Goal: Task Accomplishment & Management: Use online tool/utility

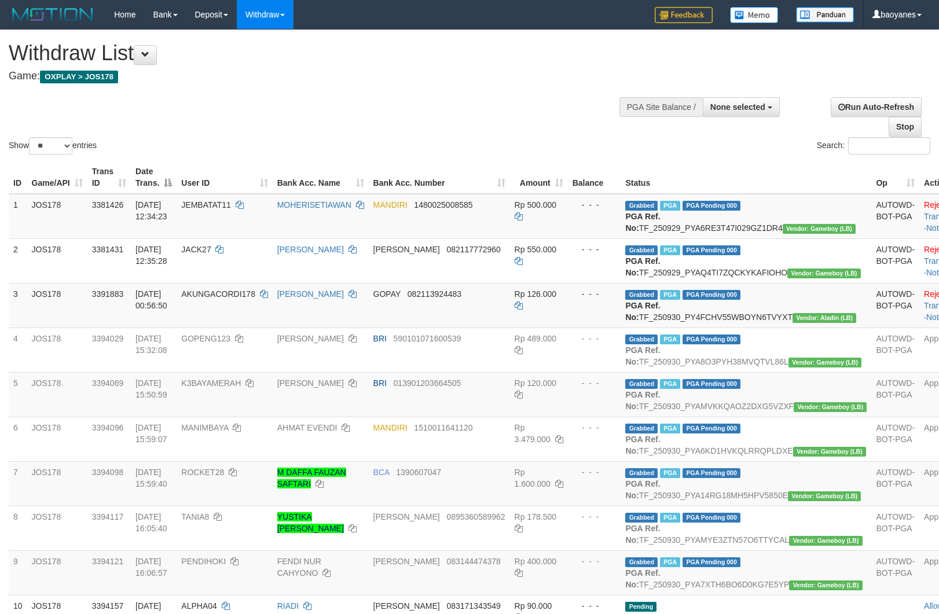
select select
select select "**"
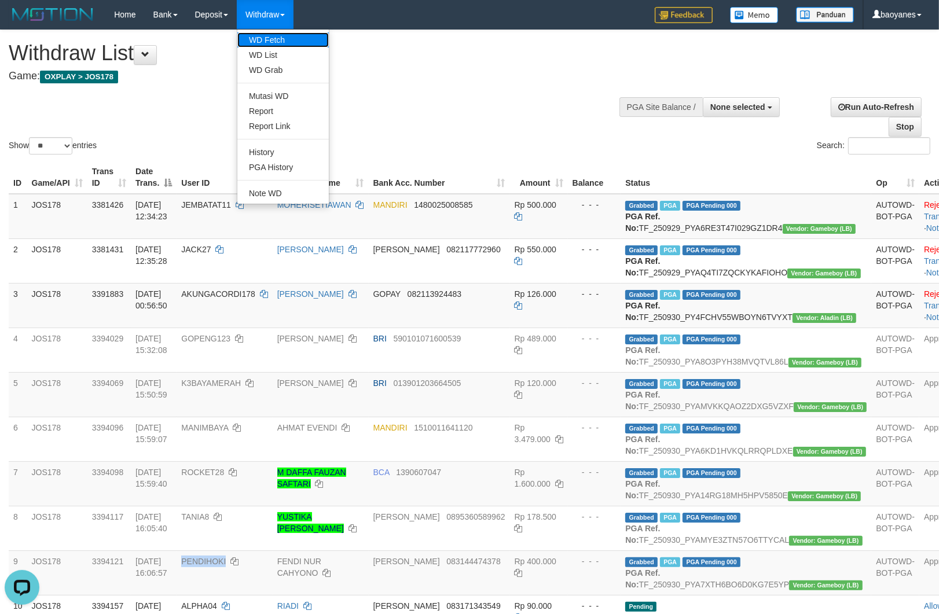
click at [276, 41] on link "WD Fetch" at bounding box center [282, 39] width 91 height 15
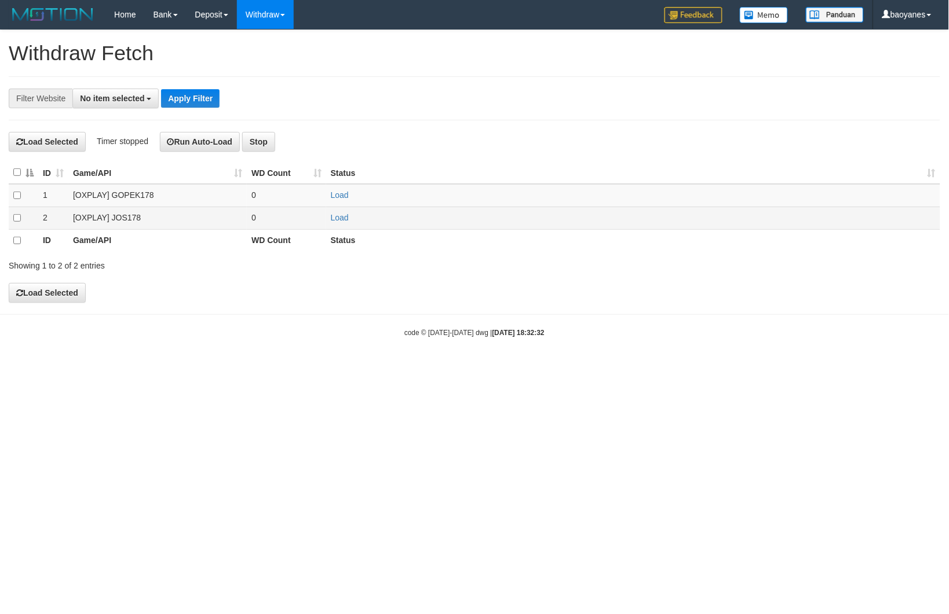
click at [143, 216] on td "[OXPLAY] JOS178" at bounding box center [157, 218] width 178 height 23
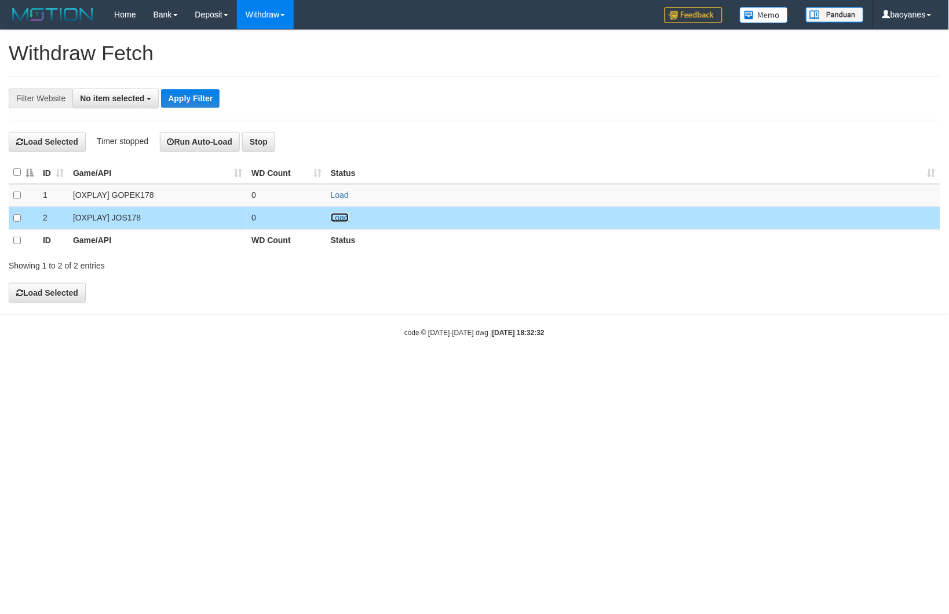
click at [343, 222] on link "Load" at bounding box center [340, 217] width 18 height 9
click at [136, 97] on span "No item selected" at bounding box center [112, 98] width 64 height 9
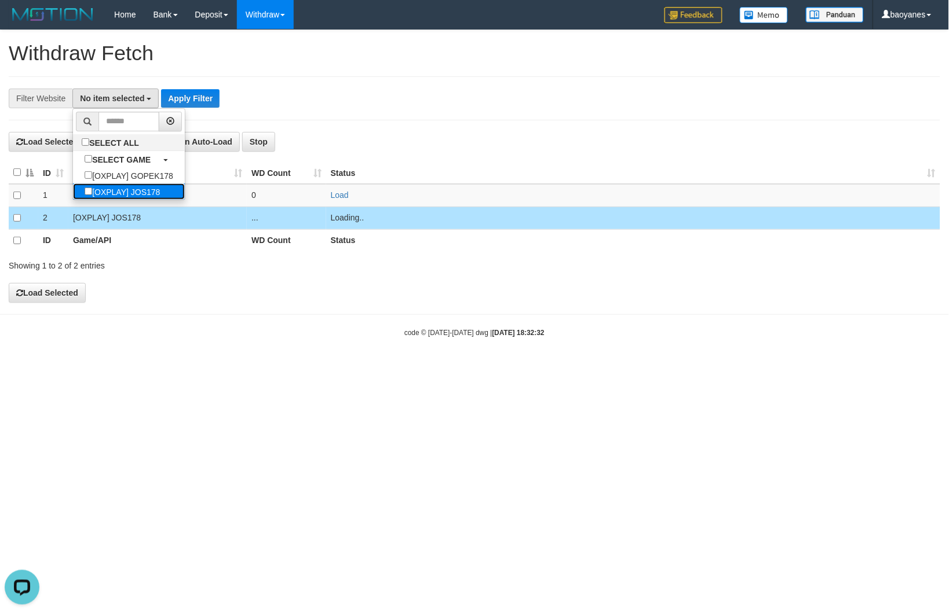
click at [152, 193] on label "[OXPLAY] JOS178" at bounding box center [122, 192] width 98 height 16
select select "****"
click at [213, 93] on button "Apply Filter" at bounding box center [196, 98] width 58 height 19
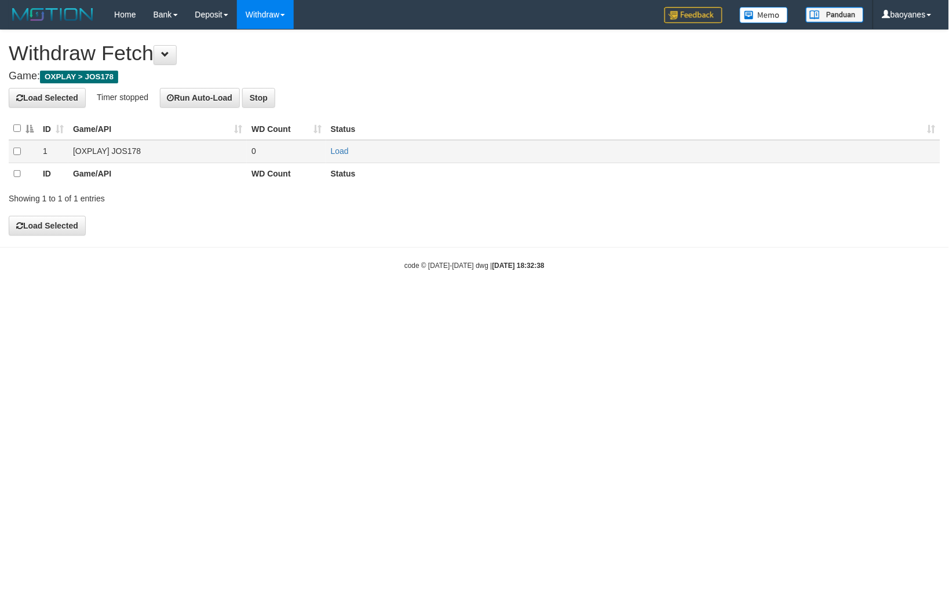
click at [106, 151] on td "[OXPLAY] JOS178" at bounding box center [157, 151] width 178 height 23
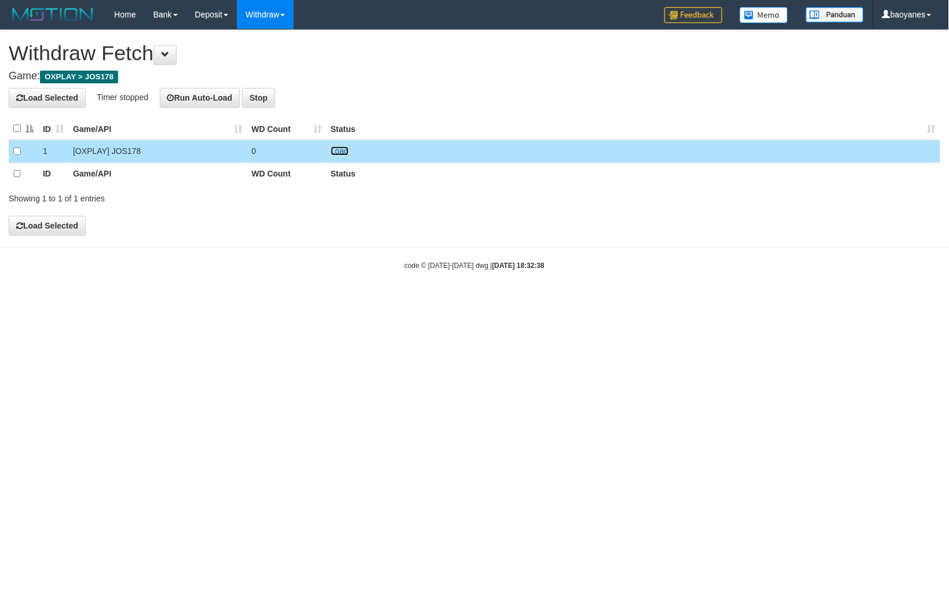
click at [332, 154] on link "Load" at bounding box center [340, 151] width 18 height 9
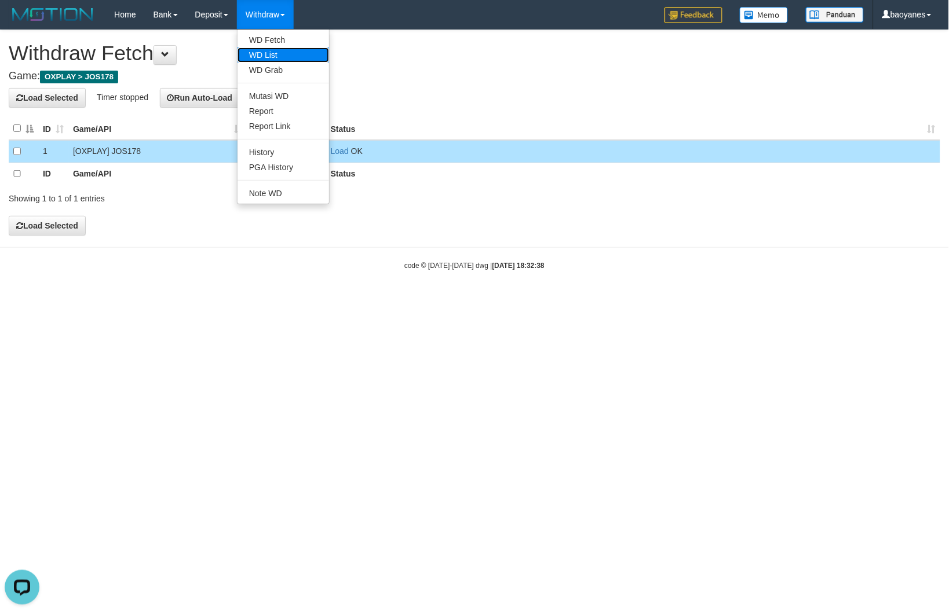
click at [279, 58] on link "WD List" at bounding box center [282, 54] width 91 height 15
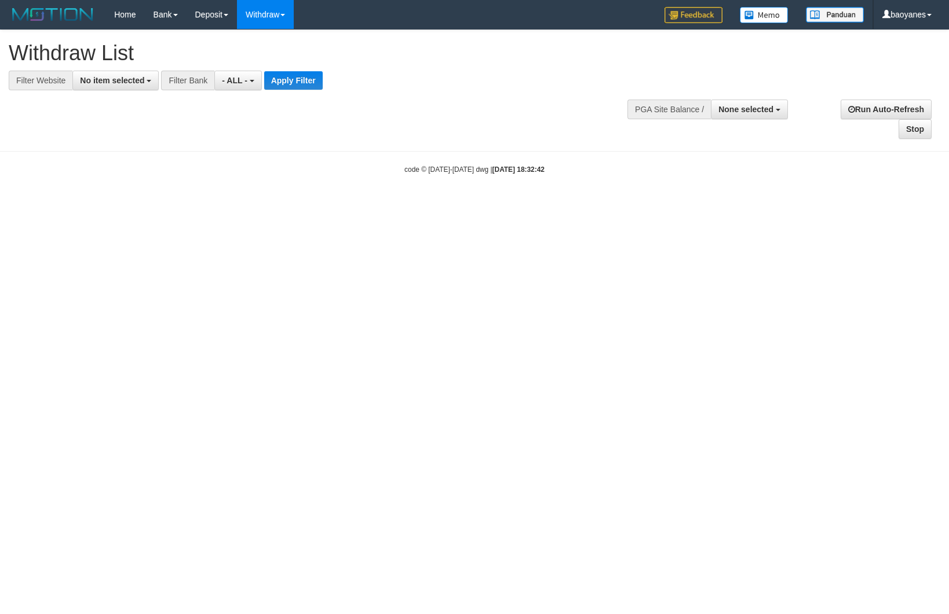
select select
click at [144, 82] on span "No item selected" at bounding box center [112, 80] width 64 height 9
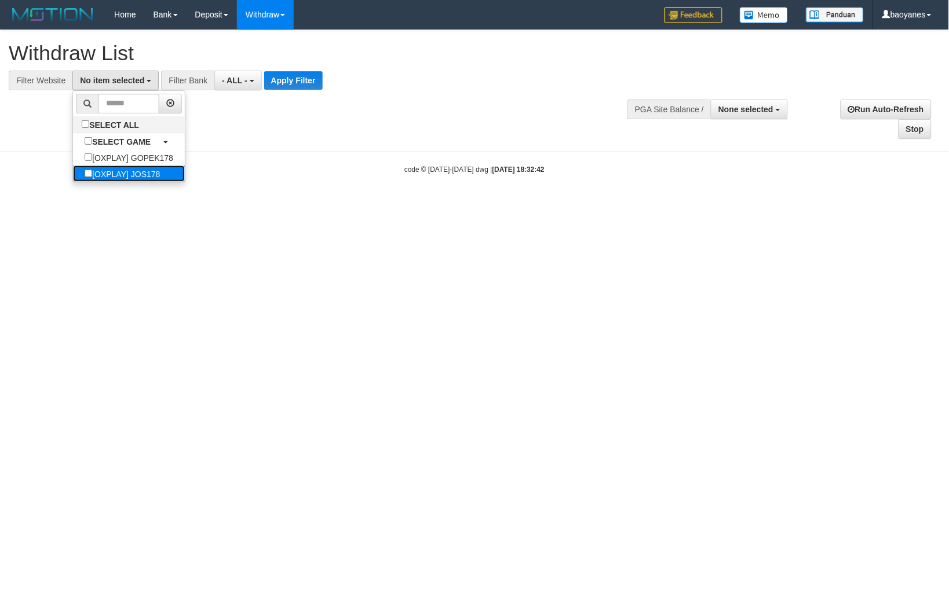
click at [157, 178] on label "[OXPLAY] JOS178" at bounding box center [122, 174] width 98 height 16
select select "****"
click at [297, 74] on button "Apply Filter" at bounding box center [298, 80] width 58 height 19
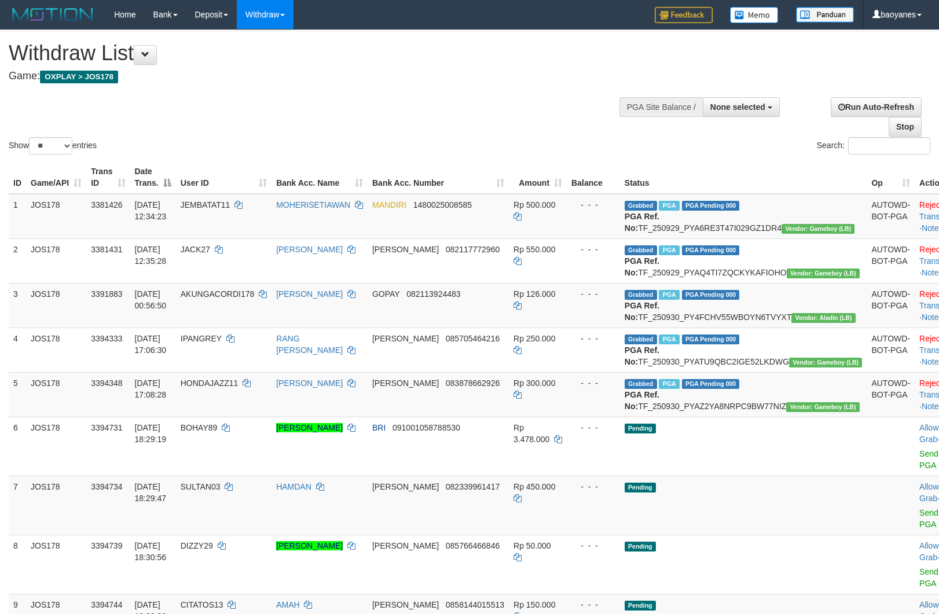
select select
select select "**"
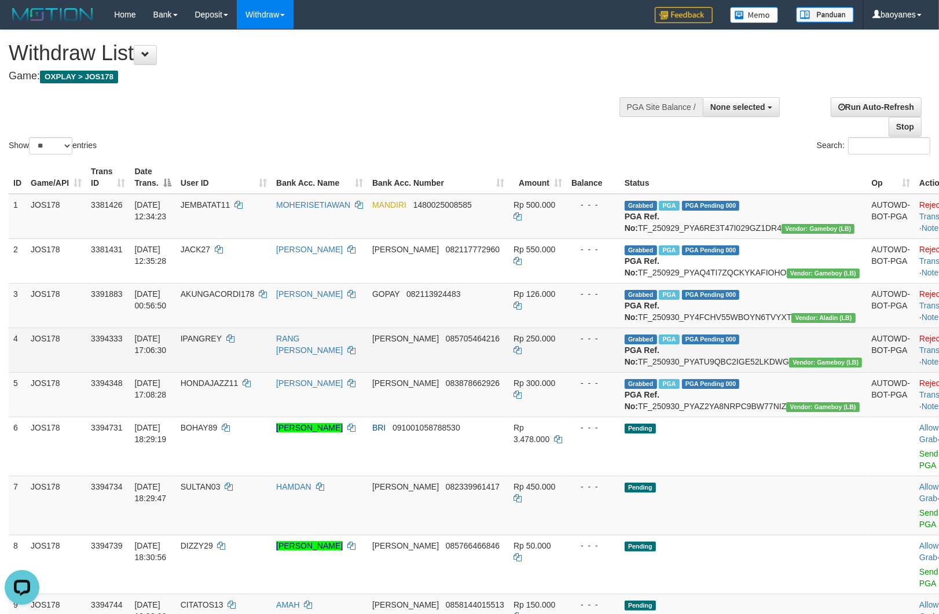
click at [762, 372] on td "Grabbed PGA PGA Pending 000 PGA Ref. No: TF_250930_PYATU9QBC2IGE52LKDWG Vendor:…" at bounding box center [743, 350] width 247 height 45
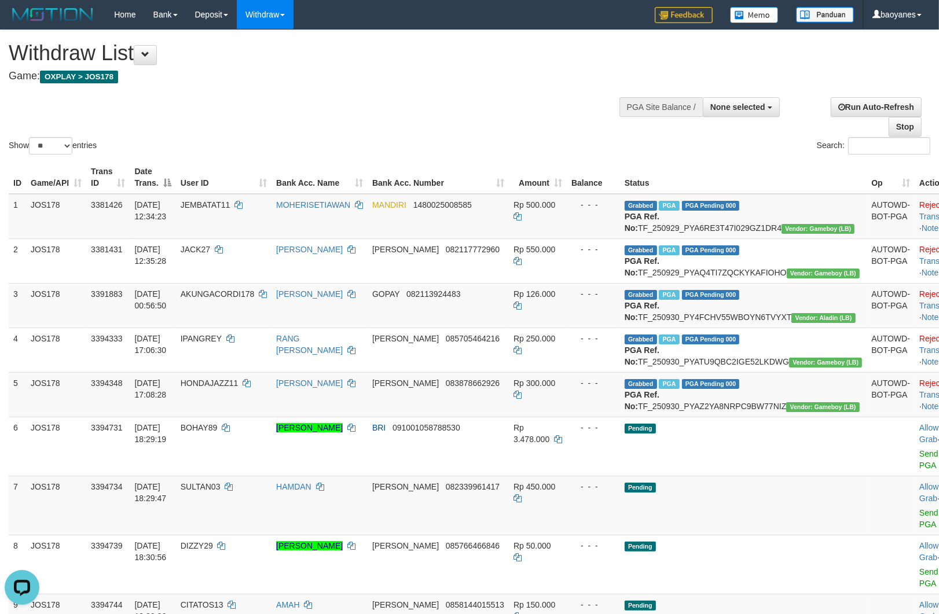
copy td "TF_250930_PYATU9QBC2IGE52LKDWG"
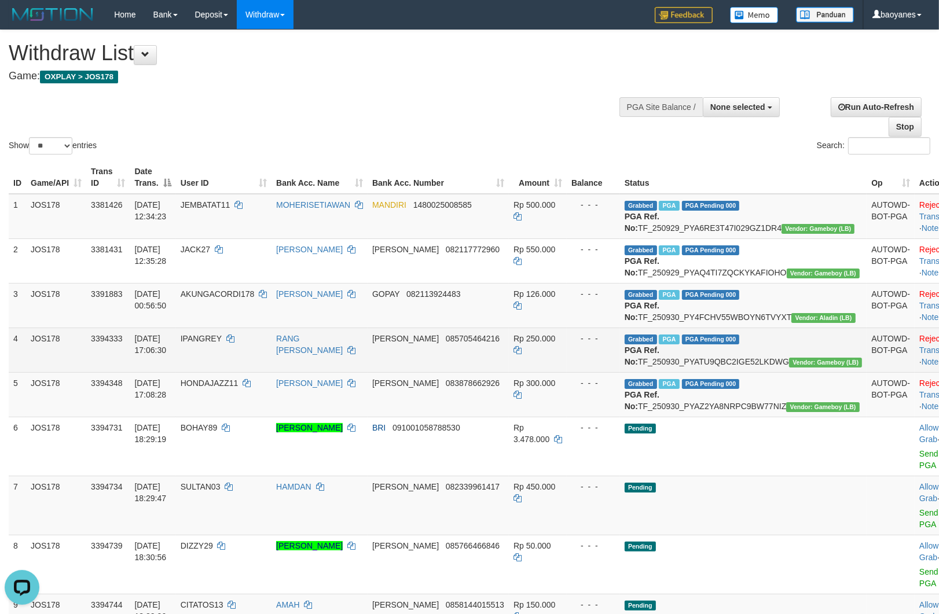
click at [240, 372] on td "IPANGREY" at bounding box center [224, 350] width 96 height 45
click at [239, 372] on td "IPANGREY" at bounding box center [224, 350] width 96 height 45
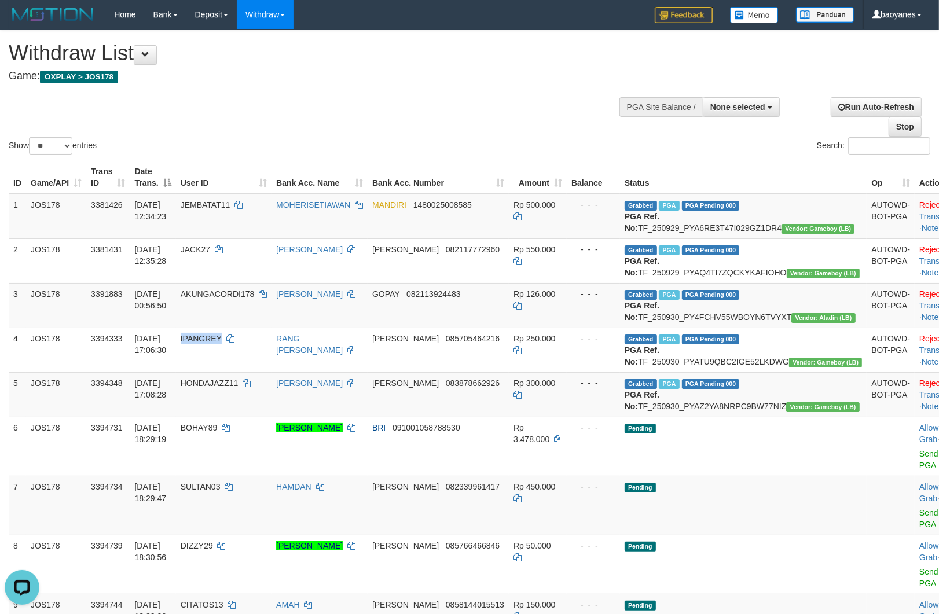
copy span "IPANGREY"
click at [753, 417] on td "Grabbed PGA PGA Pending 000 PGA Ref. No: TF_250930_PYAZ2YA8NRPC9BW77NIZ Vendor:…" at bounding box center [743, 394] width 247 height 45
copy td "TF_250930_PYAZ2YA8NRPC9BW77NIZ"
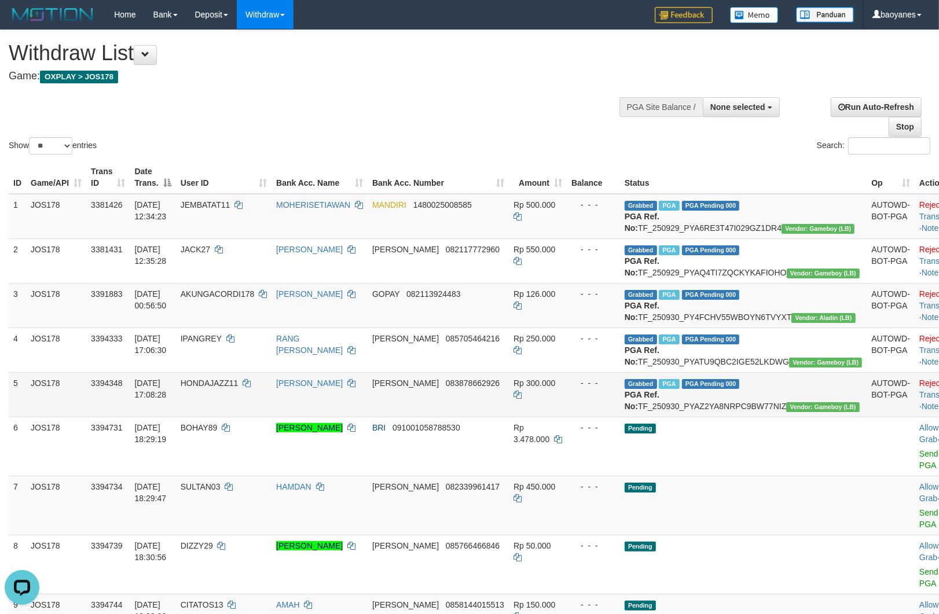
click at [240, 417] on td "HONDAJAZZ11" at bounding box center [224, 394] width 96 height 45
click at [239, 417] on td "HONDAJAZZ11" at bounding box center [224, 394] width 96 height 45
copy span "HONDAJAZZ11"
click at [740, 110] on span "None selected" at bounding box center [738, 107] width 55 height 9
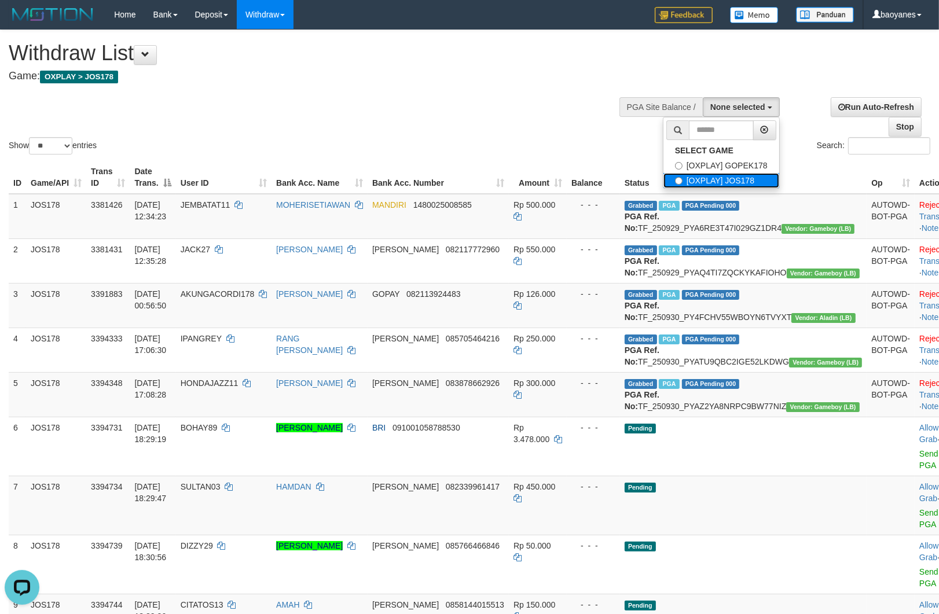
click at [733, 178] on label "[OXPLAY] JOS178" at bounding box center [722, 180] width 116 height 15
select select "****"
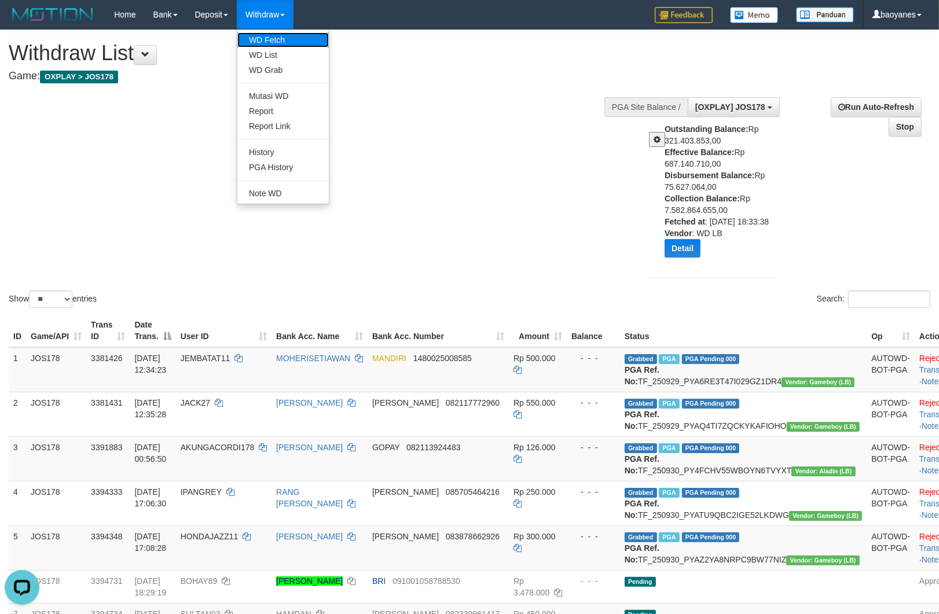
click at [278, 35] on link "WD Fetch" at bounding box center [282, 39] width 91 height 15
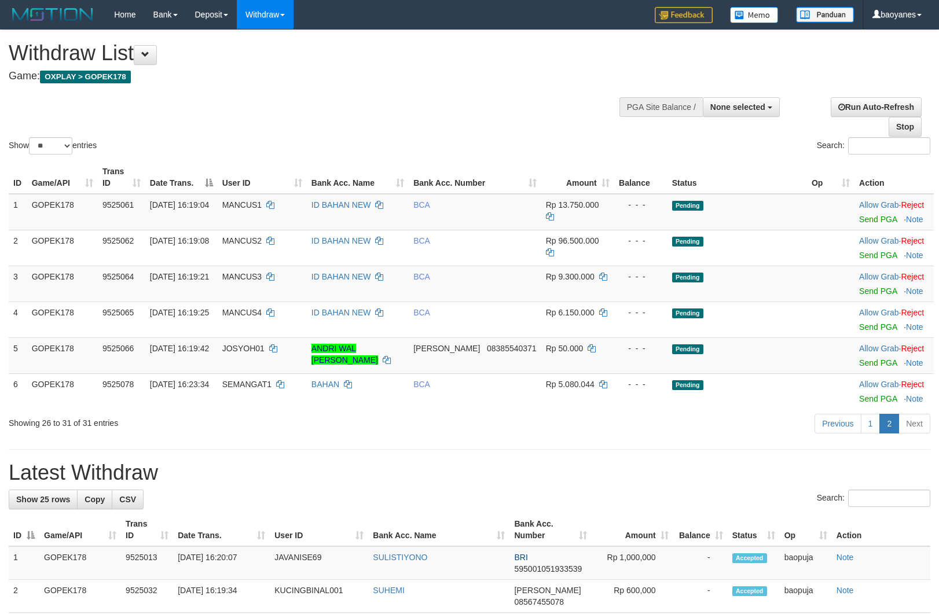
select select
select select "**"
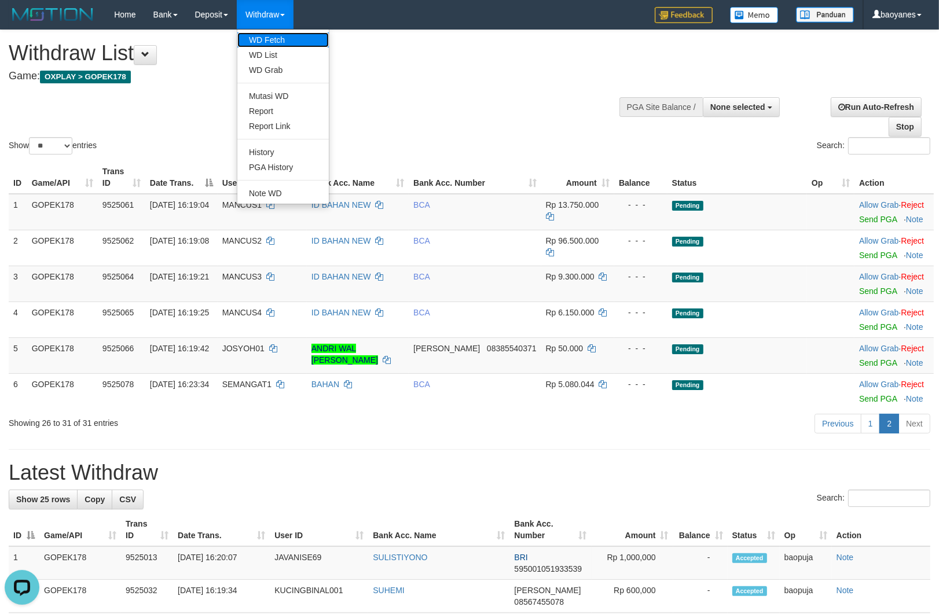
click at [277, 39] on link "WD Fetch" at bounding box center [282, 39] width 91 height 15
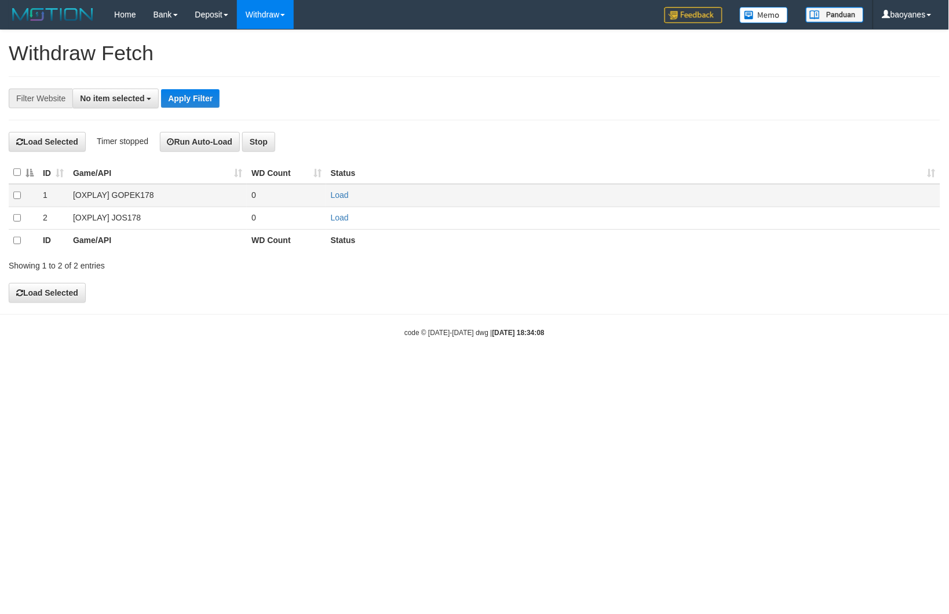
click at [138, 192] on td "[OXPLAY] GOPEK178" at bounding box center [157, 195] width 178 height 23
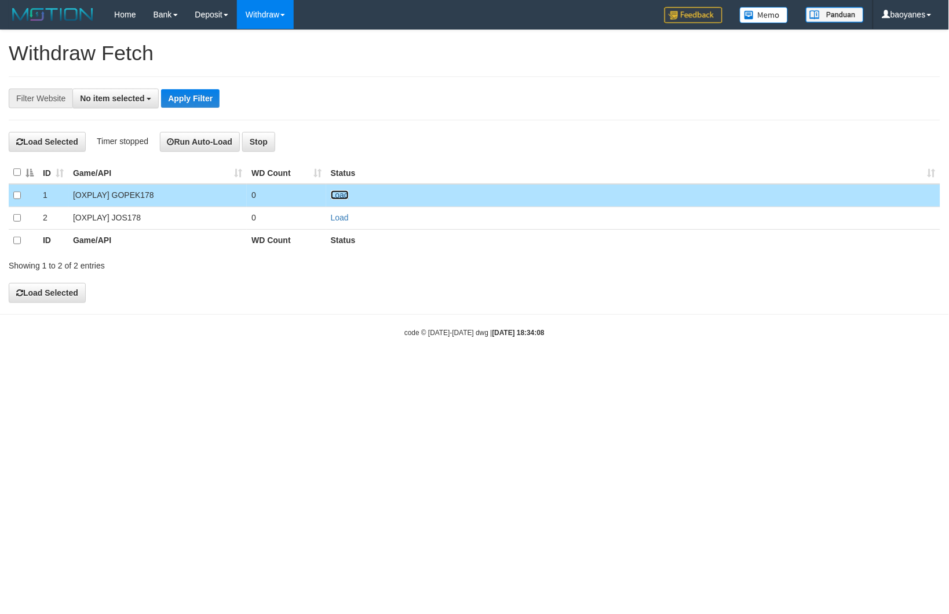
click at [337, 198] on link "Load" at bounding box center [340, 195] width 18 height 9
click at [136, 94] on span "No item selected" at bounding box center [112, 98] width 64 height 9
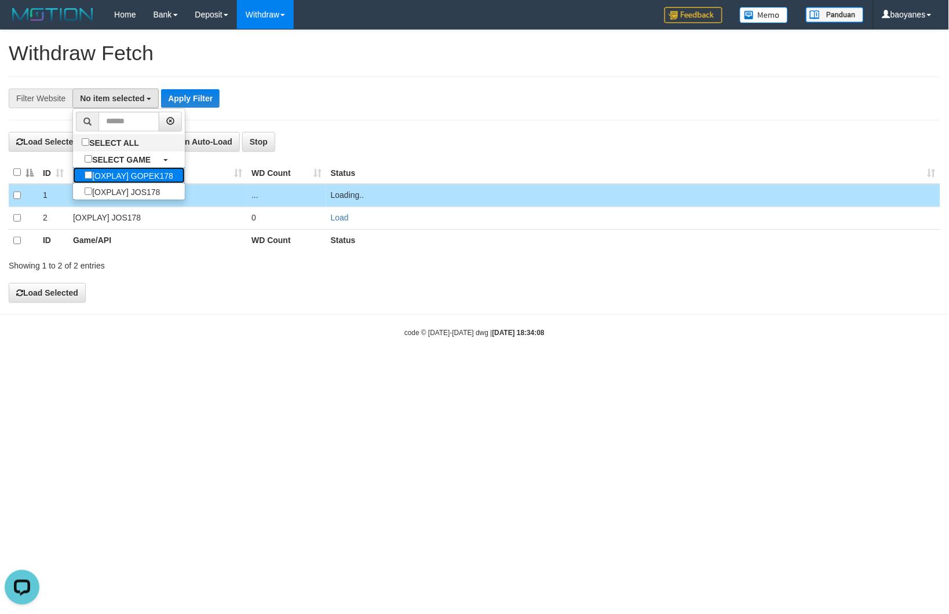
click at [166, 171] on label "[OXPLAY] GOPEK178" at bounding box center [129, 175] width 112 height 16
select select "***"
click at [217, 93] on button "Apply Filter" at bounding box center [209, 98] width 58 height 19
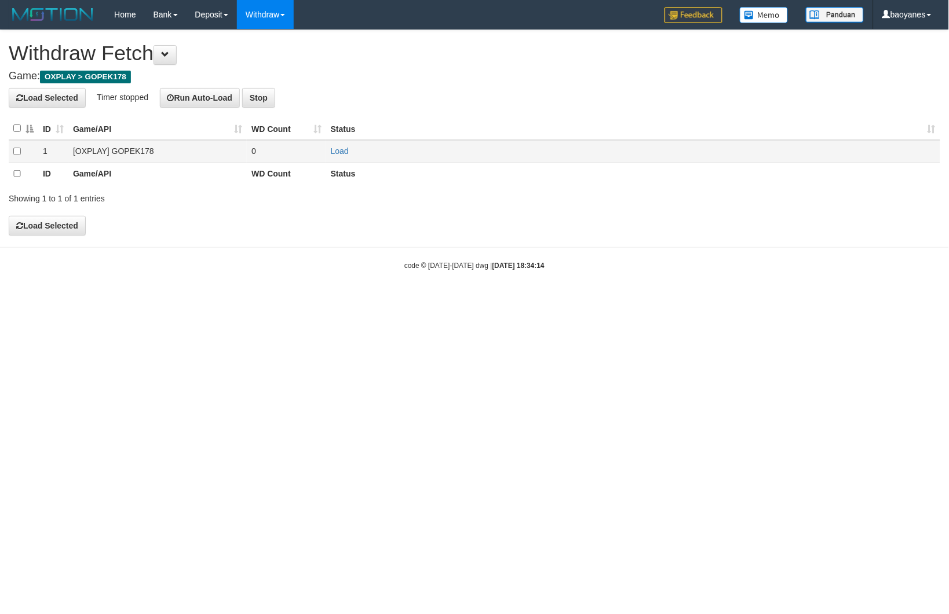
click at [130, 144] on td "[OXPLAY] GOPEK178" at bounding box center [157, 151] width 178 height 23
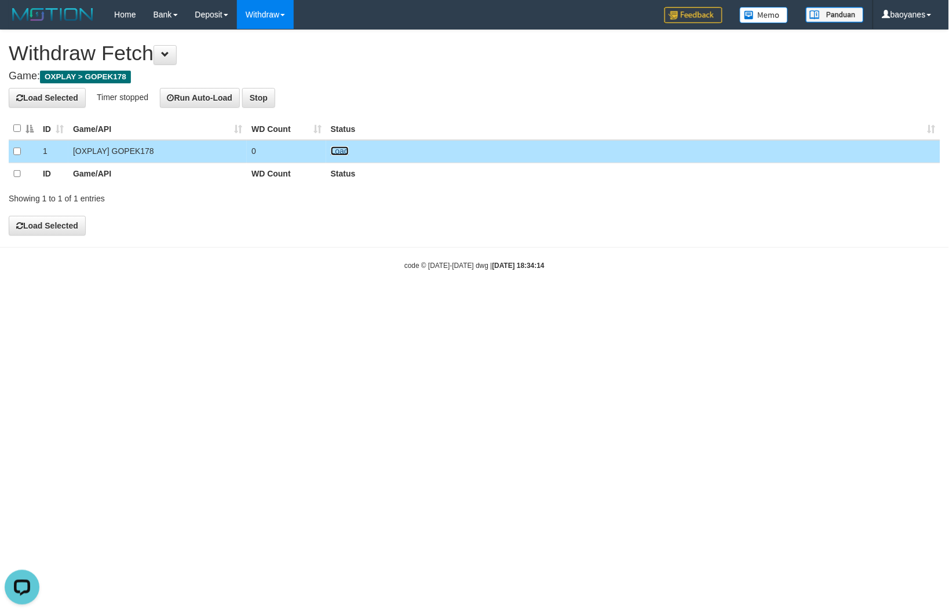
click at [345, 153] on link "Load" at bounding box center [340, 151] width 18 height 9
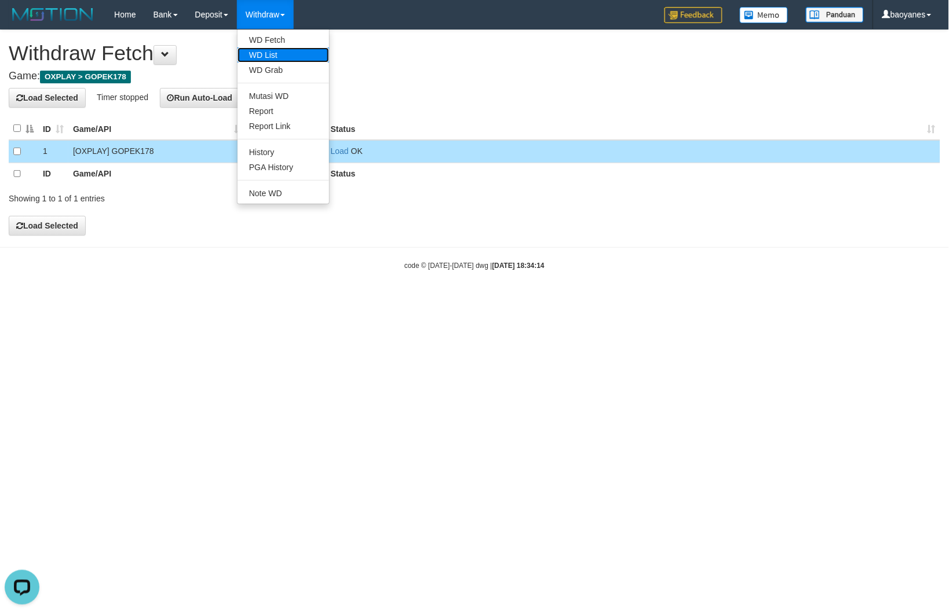
click at [281, 49] on link "WD List" at bounding box center [282, 54] width 91 height 15
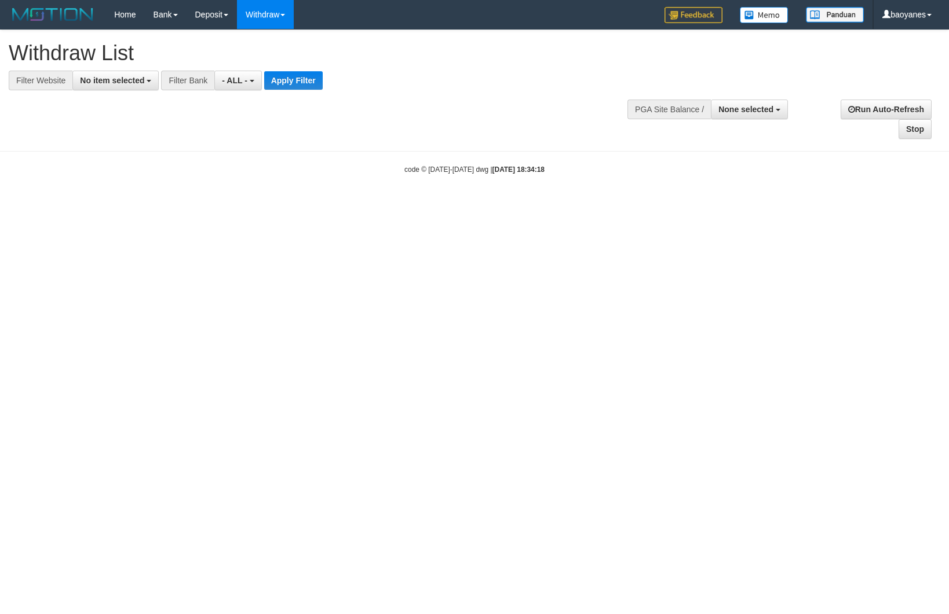
select select
click at [135, 77] on span "No item selected" at bounding box center [112, 80] width 64 height 9
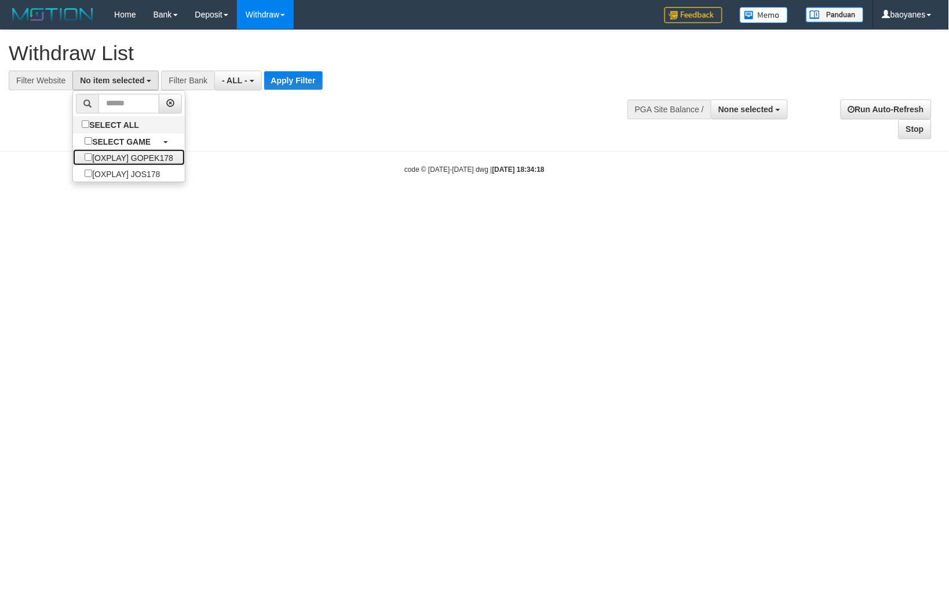
drag, startPoint x: 165, startPoint y: 155, endPoint x: 270, endPoint y: 153, distance: 105.4
click at [166, 156] on label "[OXPLAY] GOPEK178" at bounding box center [129, 157] width 112 height 16
select select "***"
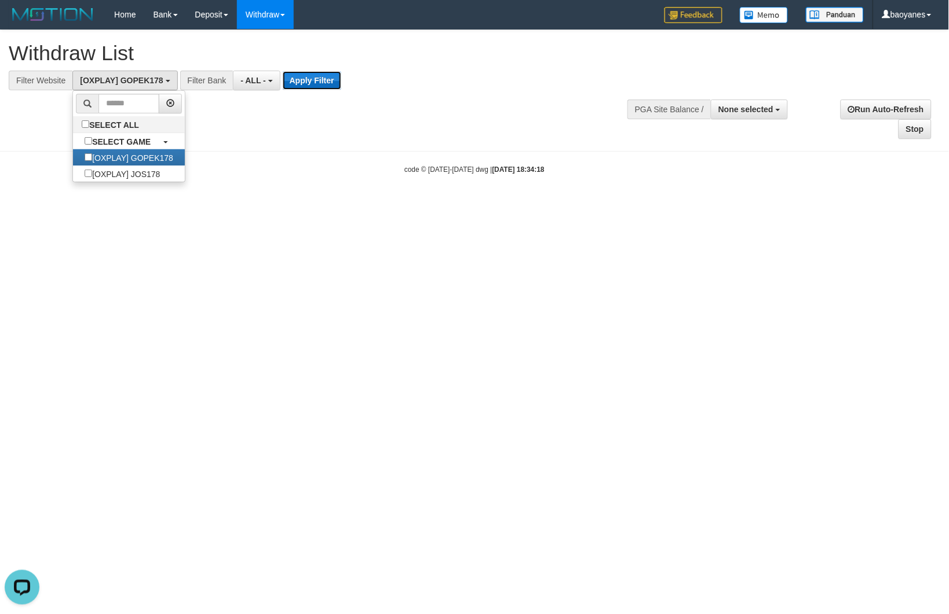
click at [332, 83] on button "Apply Filter" at bounding box center [312, 80] width 58 height 19
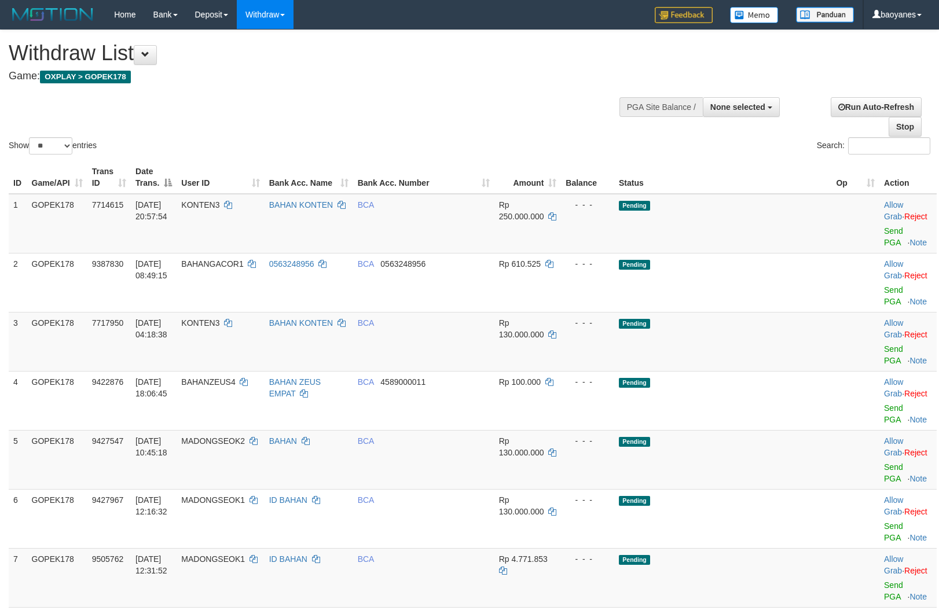
select select
select select "**"
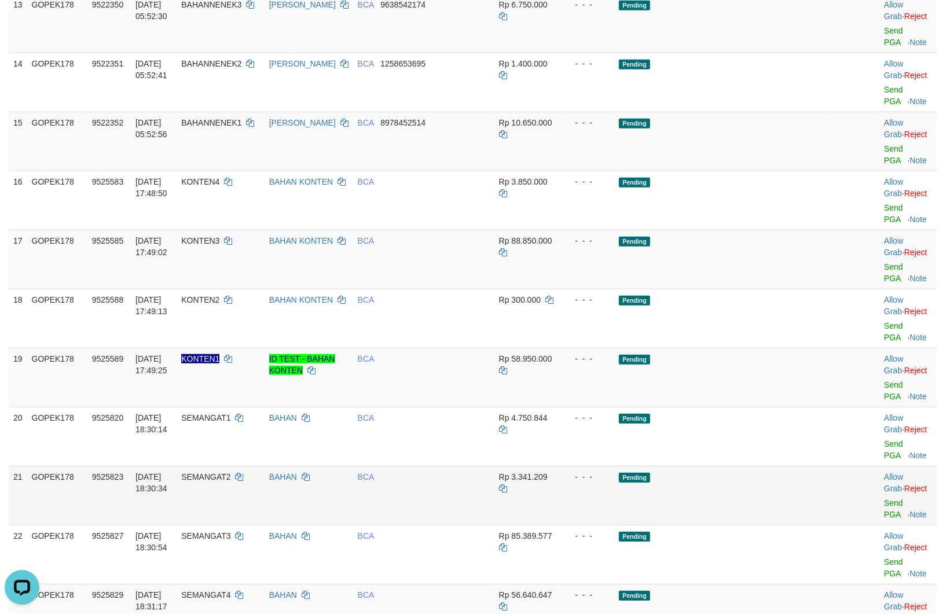
scroll to position [901, 0]
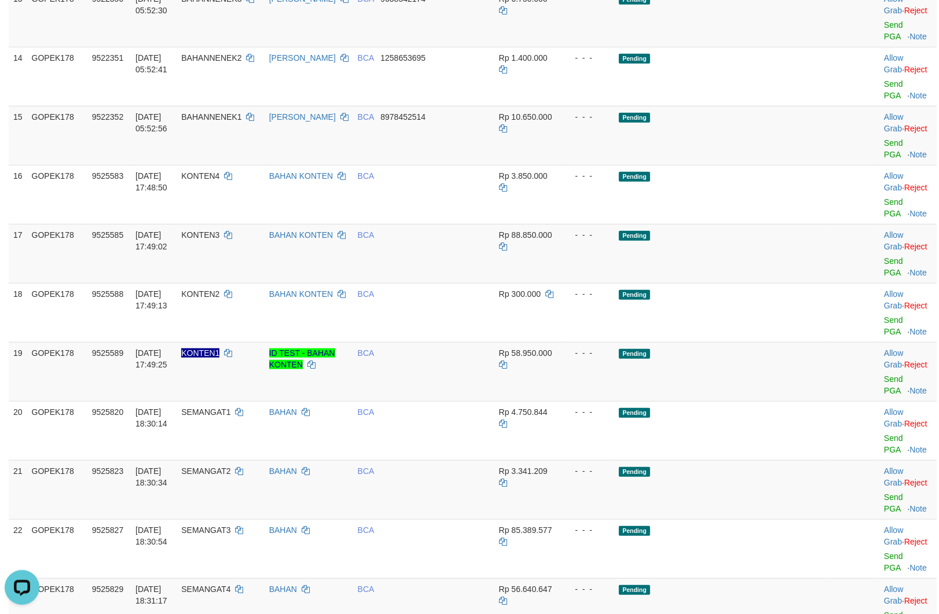
drag, startPoint x: 889, startPoint y: 497, endPoint x: 881, endPoint y: 495, distance: 7.9
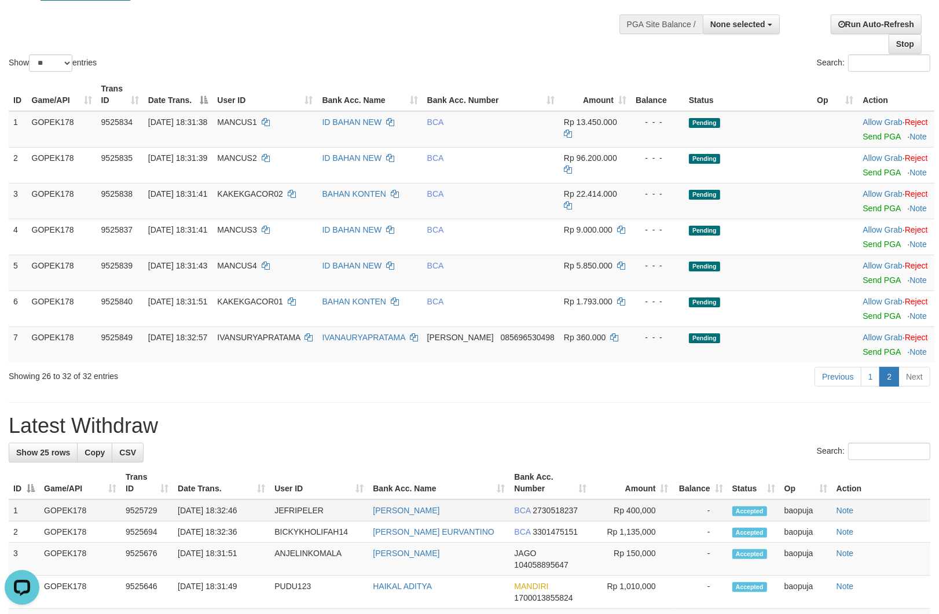
scroll to position [0, 0]
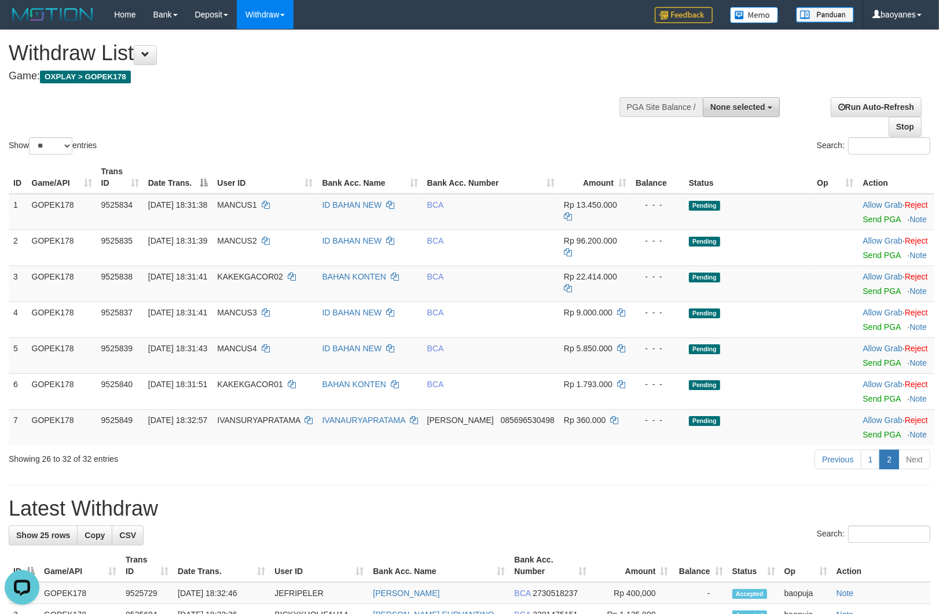
click at [738, 105] on span "None selected" at bounding box center [738, 107] width 55 height 9
click at [719, 166] on label "[OXPLAY] GOPEK178" at bounding box center [722, 165] width 116 height 15
select select "***"
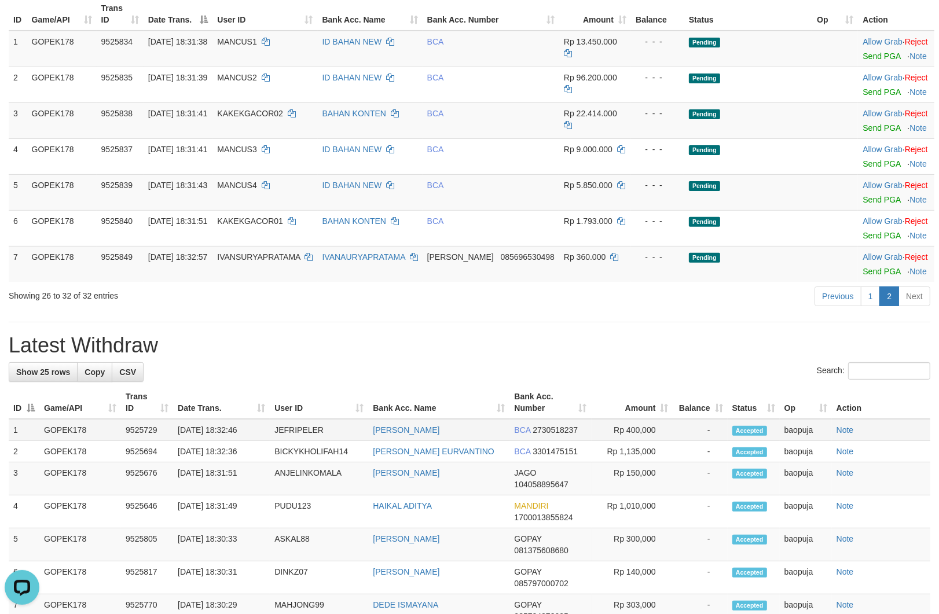
scroll to position [321, 0]
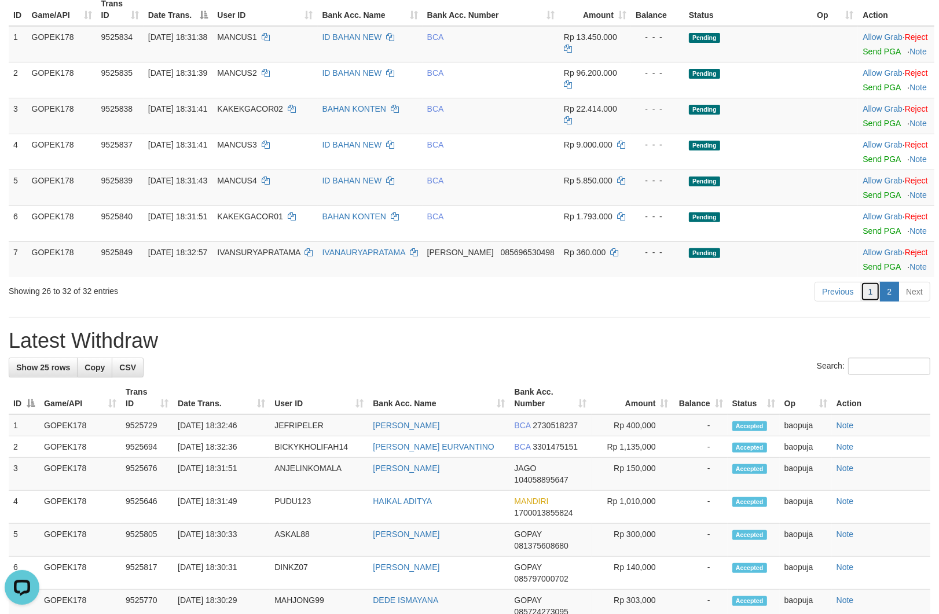
click at [866, 302] on link "1" at bounding box center [871, 292] width 20 height 20
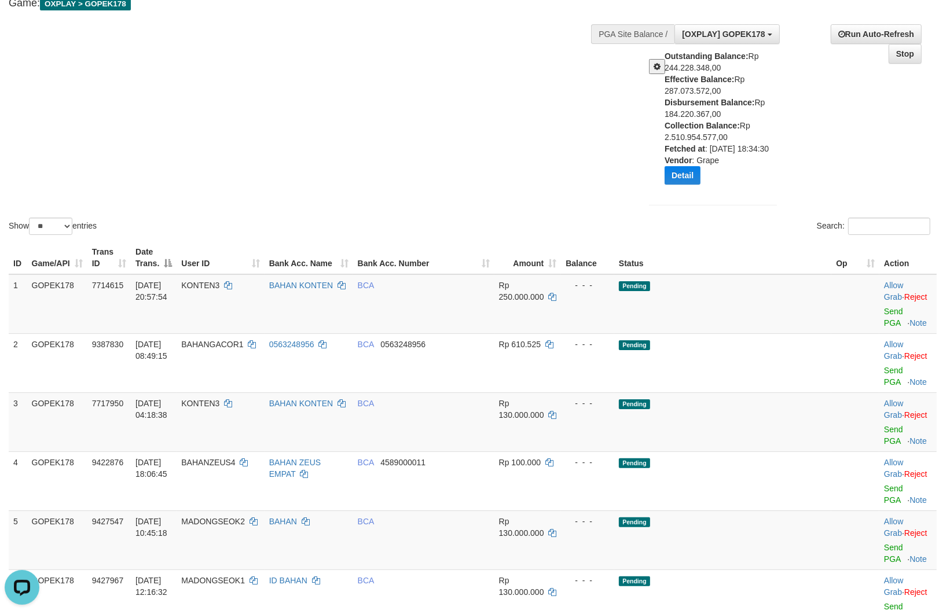
scroll to position [0, 0]
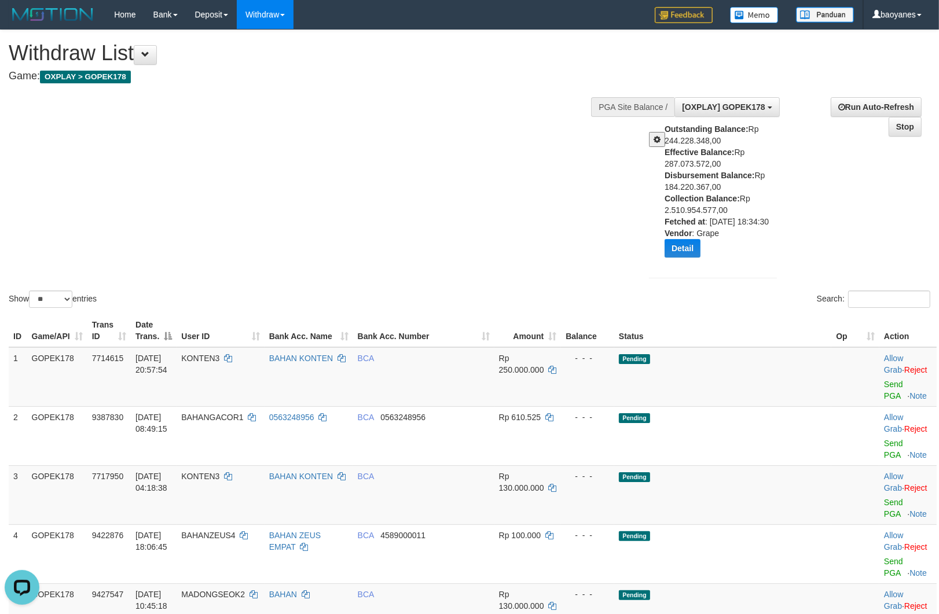
click at [389, 143] on div "Show ** ** ** *** entries Search:" at bounding box center [469, 170] width 939 height 280
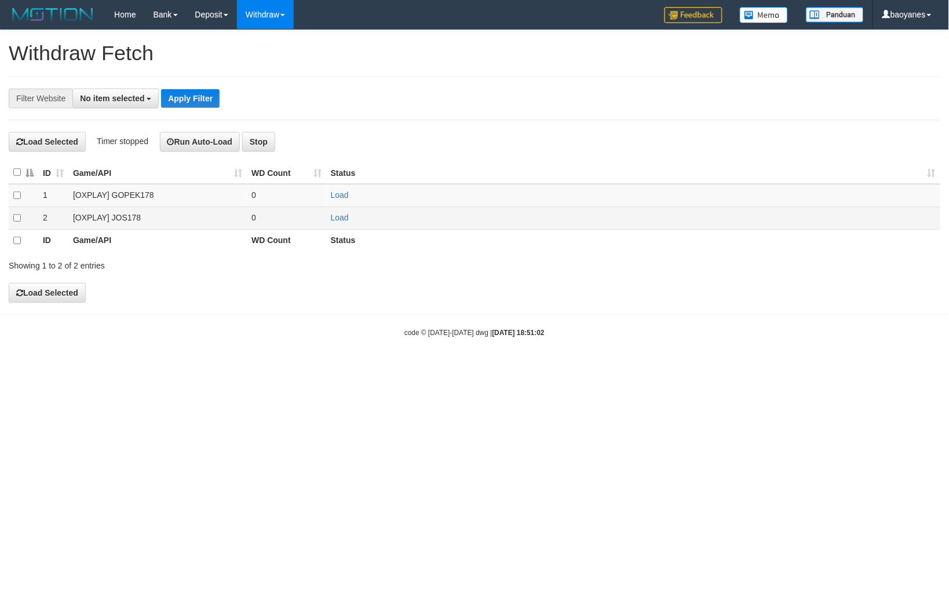
click at [97, 217] on td "[OXPLAY] JOS178" at bounding box center [157, 218] width 178 height 23
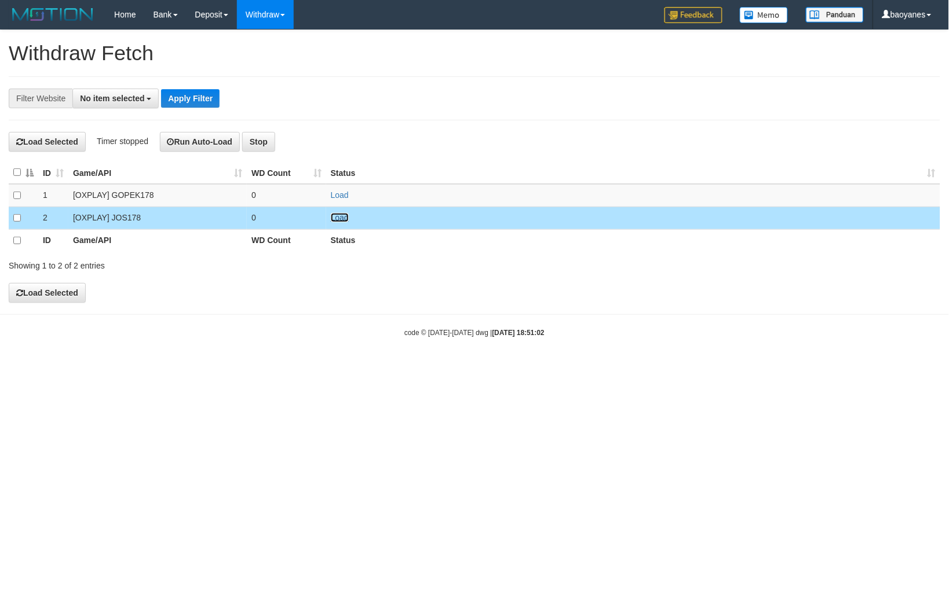
click at [343, 222] on link "Load" at bounding box center [340, 217] width 18 height 9
click at [130, 97] on span "No item selected" at bounding box center [112, 98] width 64 height 9
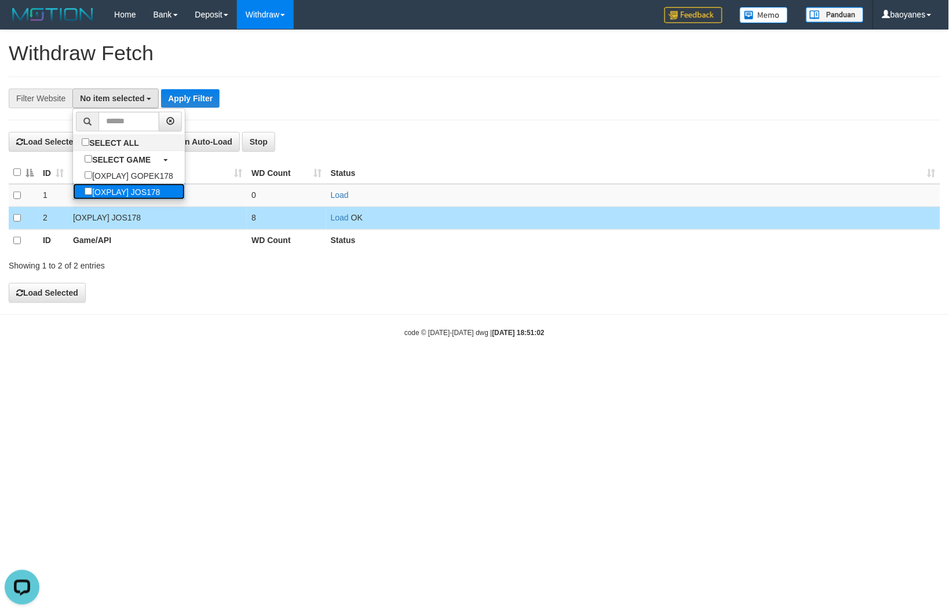
click at [151, 195] on label "[OXPLAY] JOS178" at bounding box center [122, 192] width 98 height 16
select select "****"
click at [204, 91] on button "Apply Filter" at bounding box center [196, 98] width 58 height 19
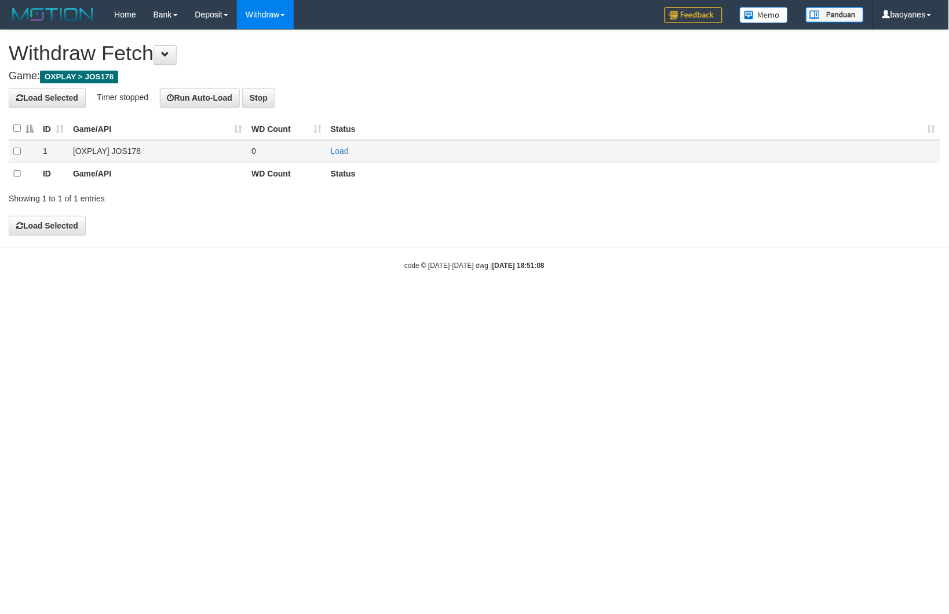
click at [127, 152] on td "[OXPLAY] JOS178" at bounding box center [157, 151] width 178 height 23
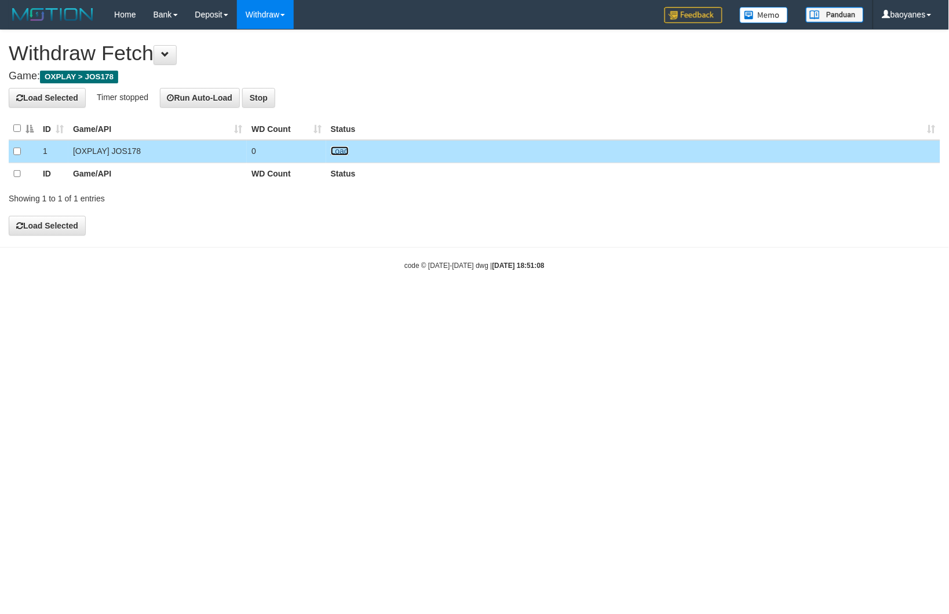
click at [343, 147] on link "Load" at bounding box center [340, 151] width 18 height 9
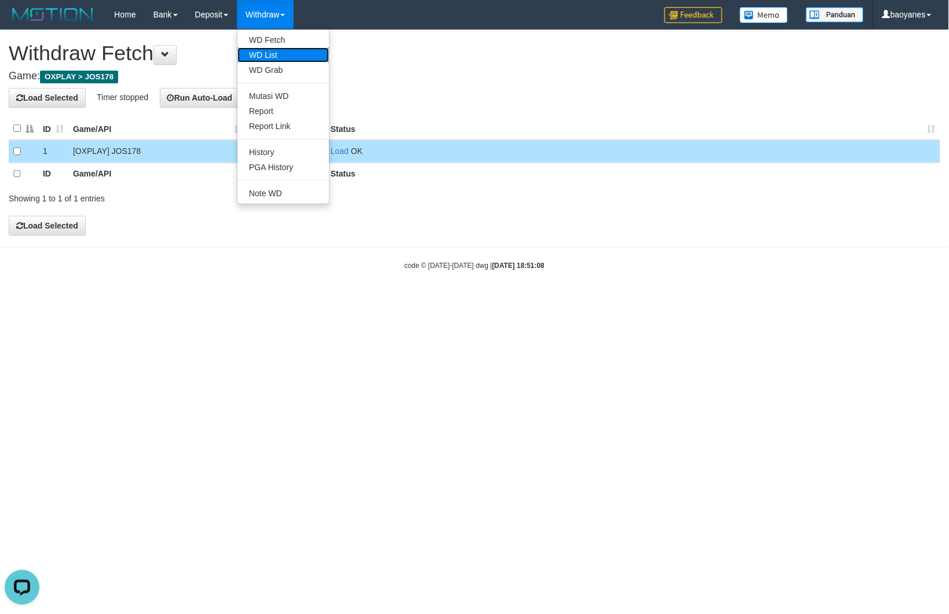
click at [270, 49] on link "WD List" at bounding box center [282, 54] width 91 height 15
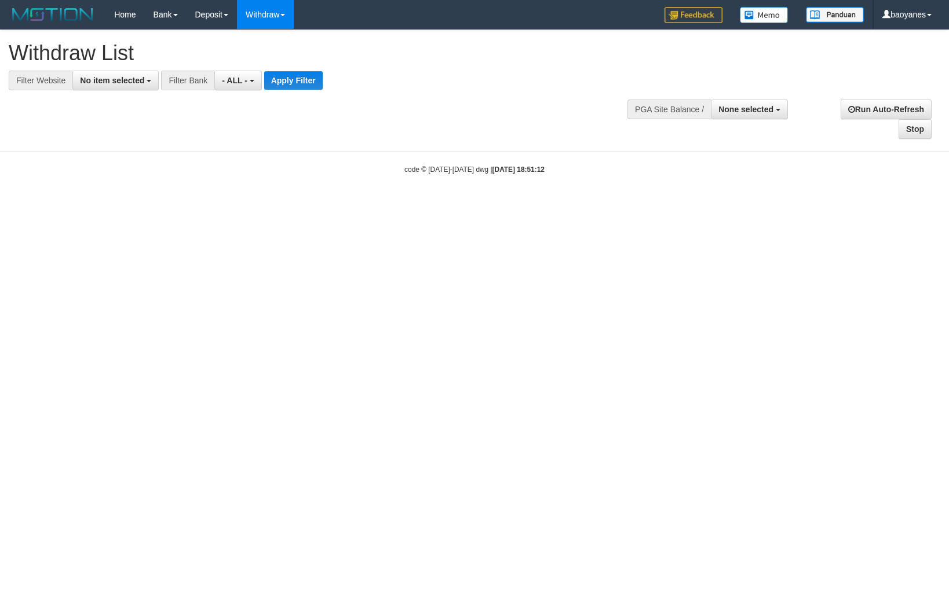
select select
click at [139, 83] on span "No item selected" at bounding box center [112, 80] width 64 height 9
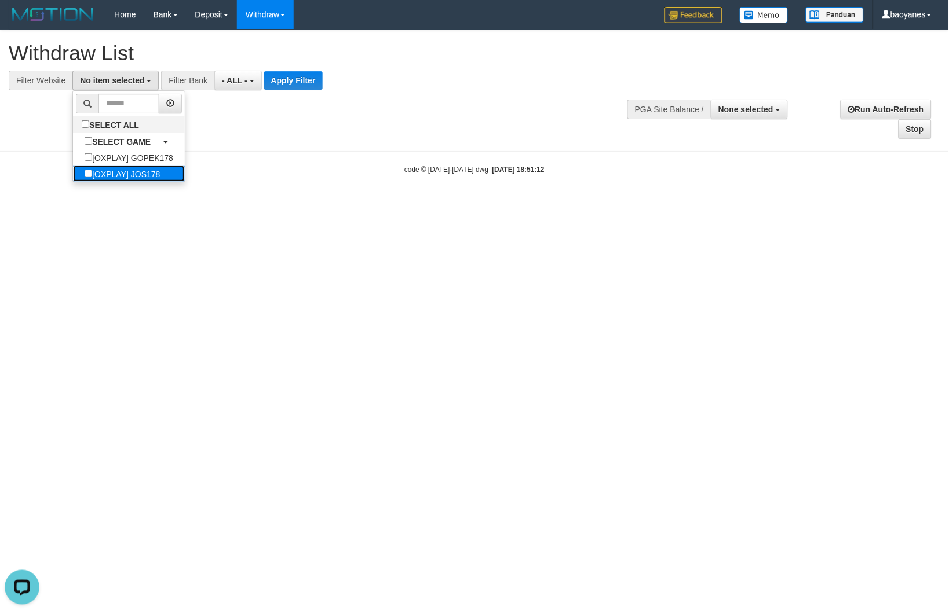
click at [153, 175] on label "[OXPLAY] JOS178" at bounding box center [122, 174] width 98 height 16
select select "****"
click at [286, 82] on button "Apply Filter" at bounding box center [298, 80] width 58 height 19
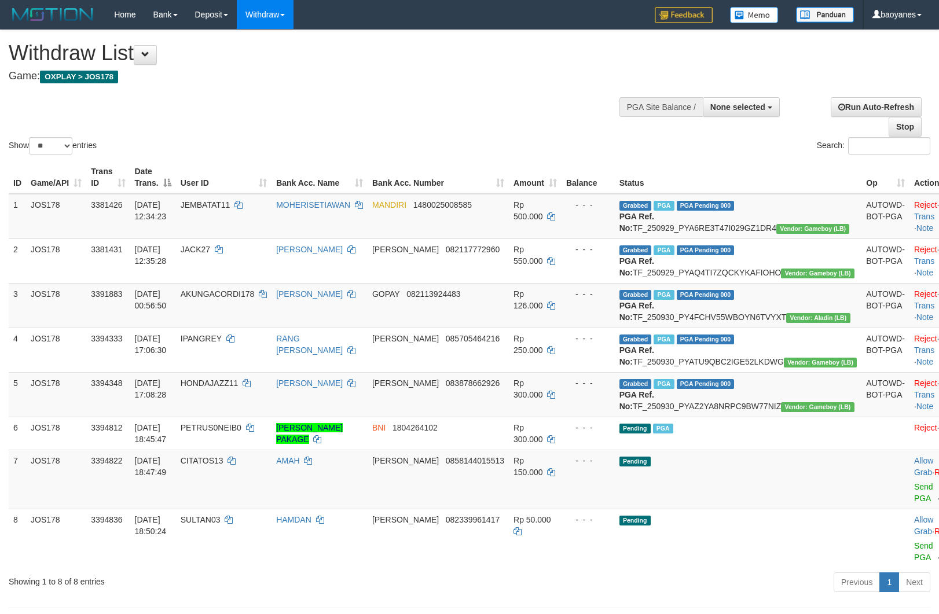
select select
select select "**"
